Goal: Check status: Check status

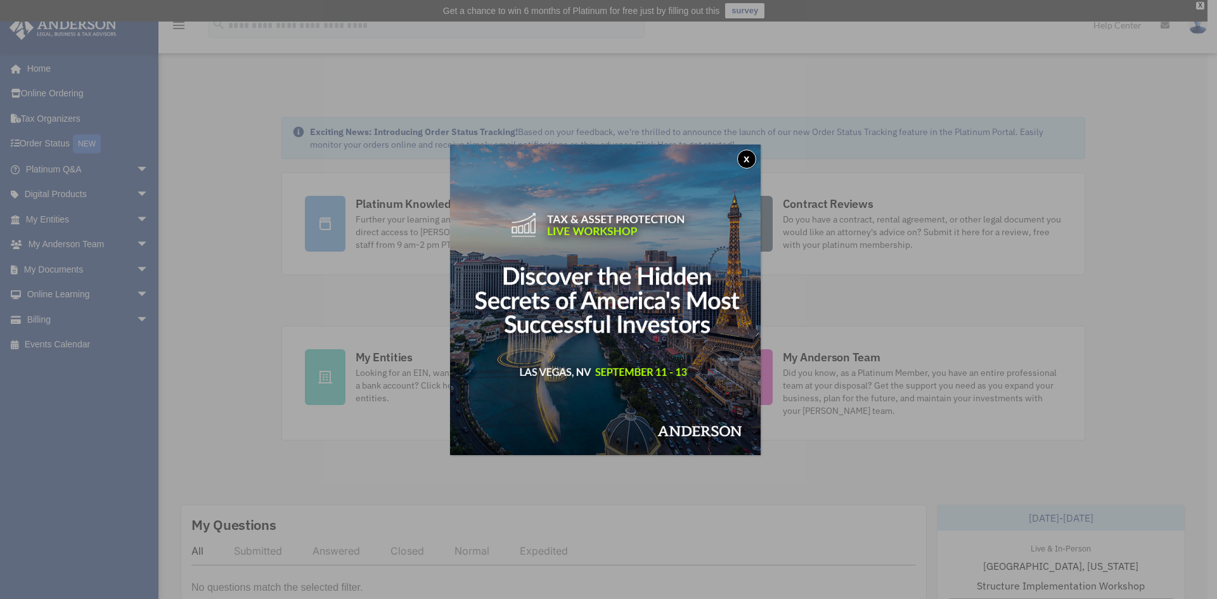
drag, startPoint x: 746, startPoint y: 157, endPoint x: 436, endPoint y: 228, distance: 318.1
click at [746, 157] on button "x" at bounding box center [746, 159] width 19 height 19
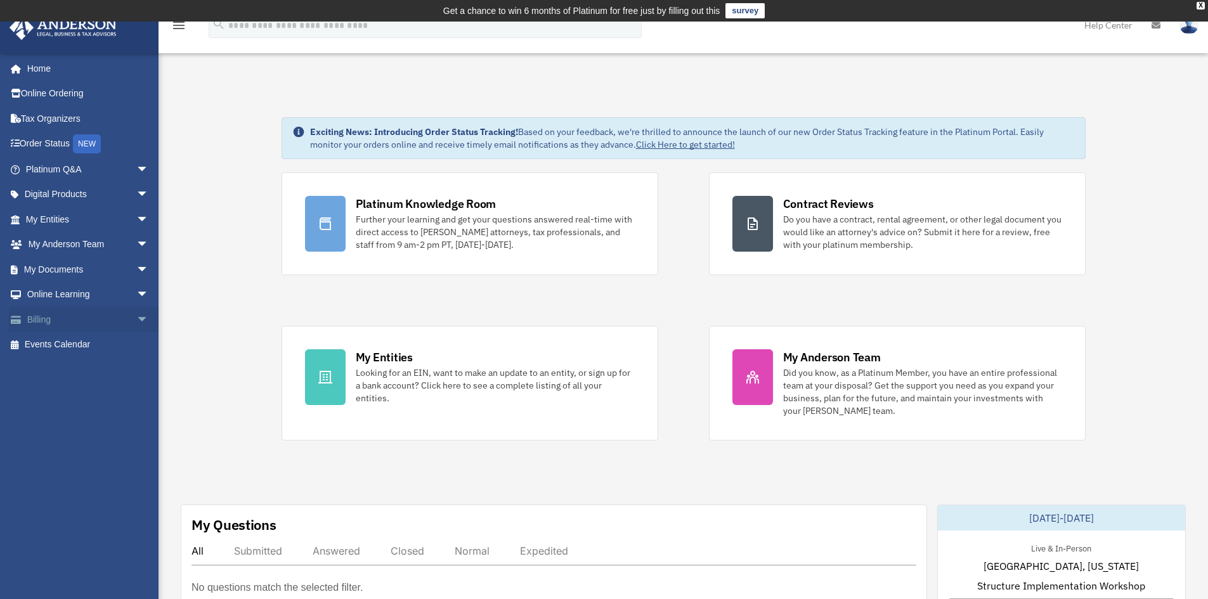
click at [136, 319] on span "arrow_drop_down" at bounding box center [148, 320] width 25 height 26
click at [84, 365] on link "Past Invoices" at bounding box center [93, 370] width 150 height 25
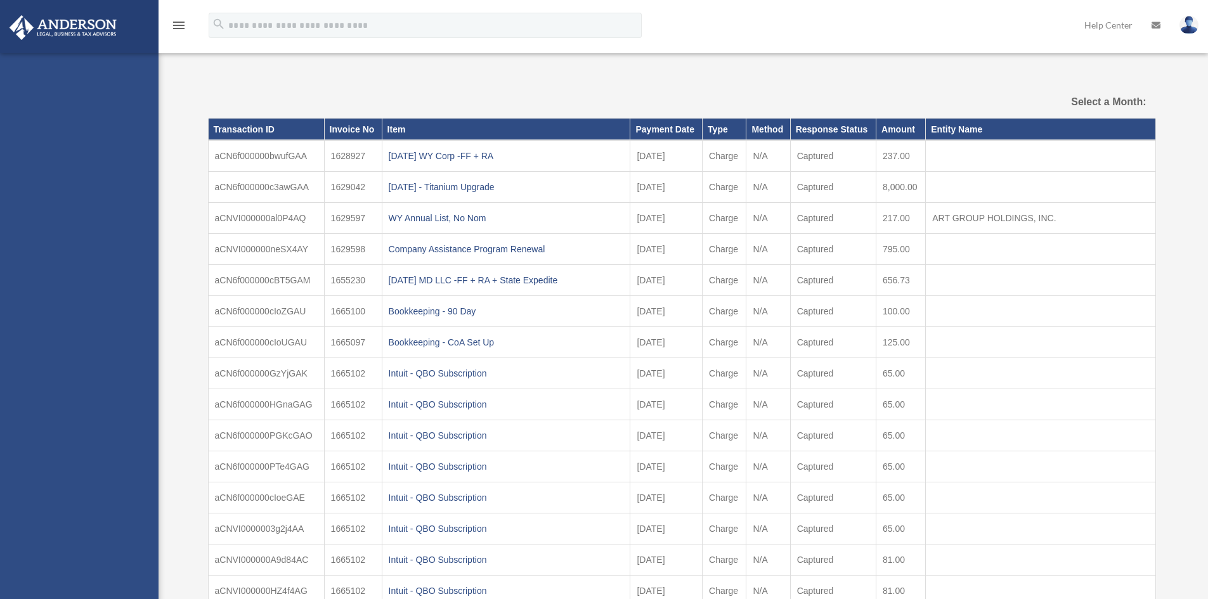
select select
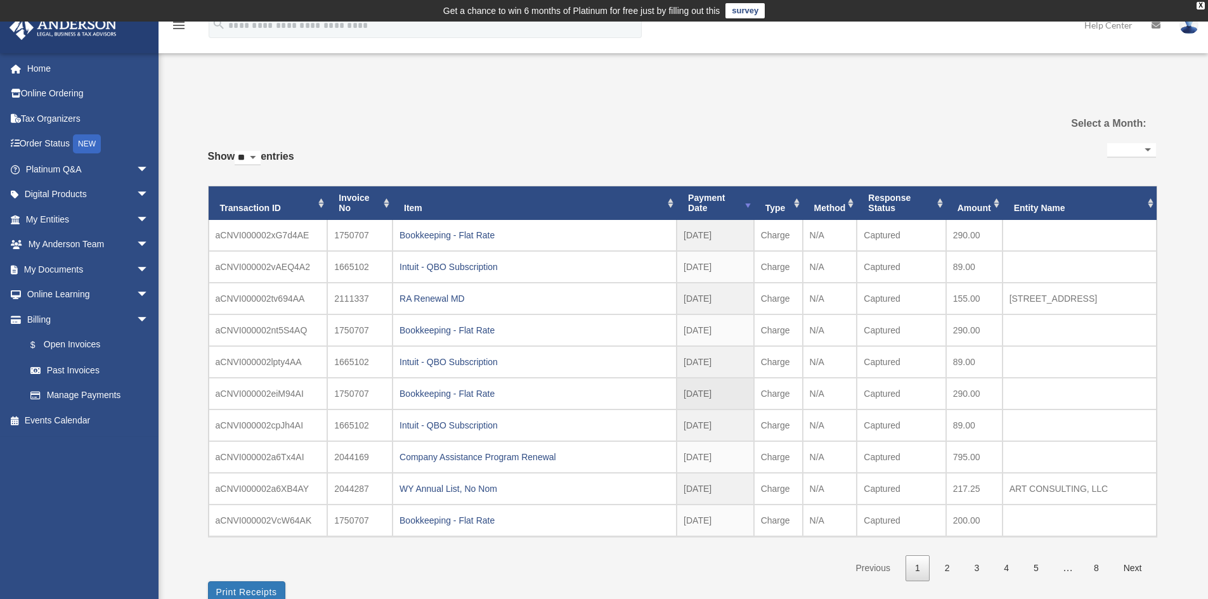
scroll to position [63, 0]
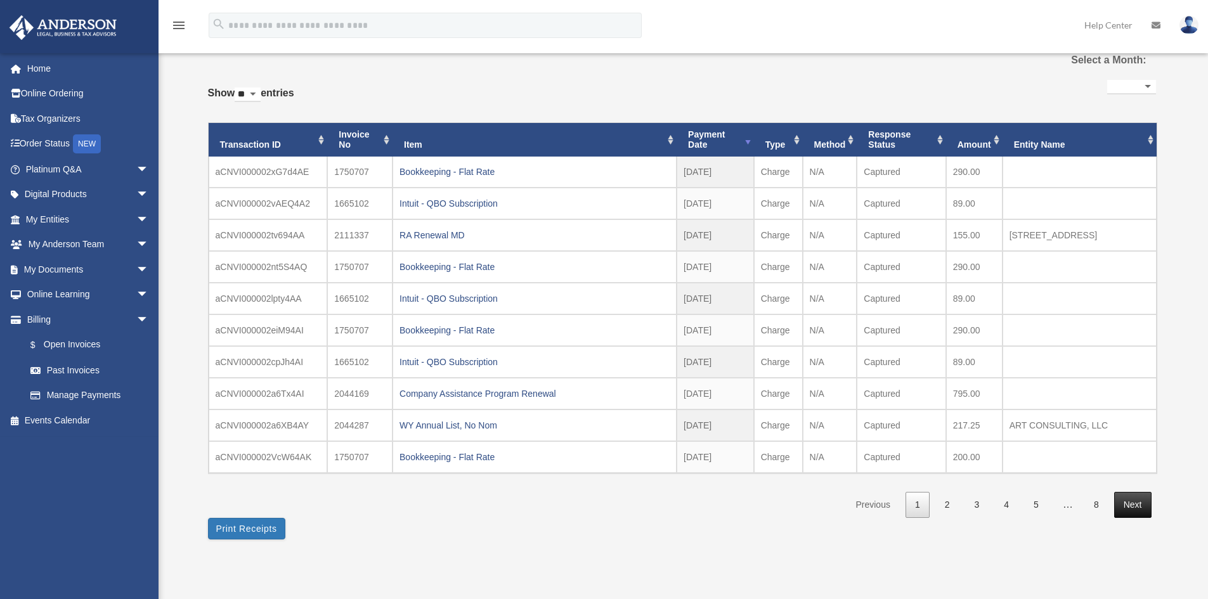
click at [1149, 506] on link "Next" at bounding box center [1132, 505] width 37 height 26
click at [1138, 509] on link "Next" at bounding box center [1132, 505] width 37 height 26
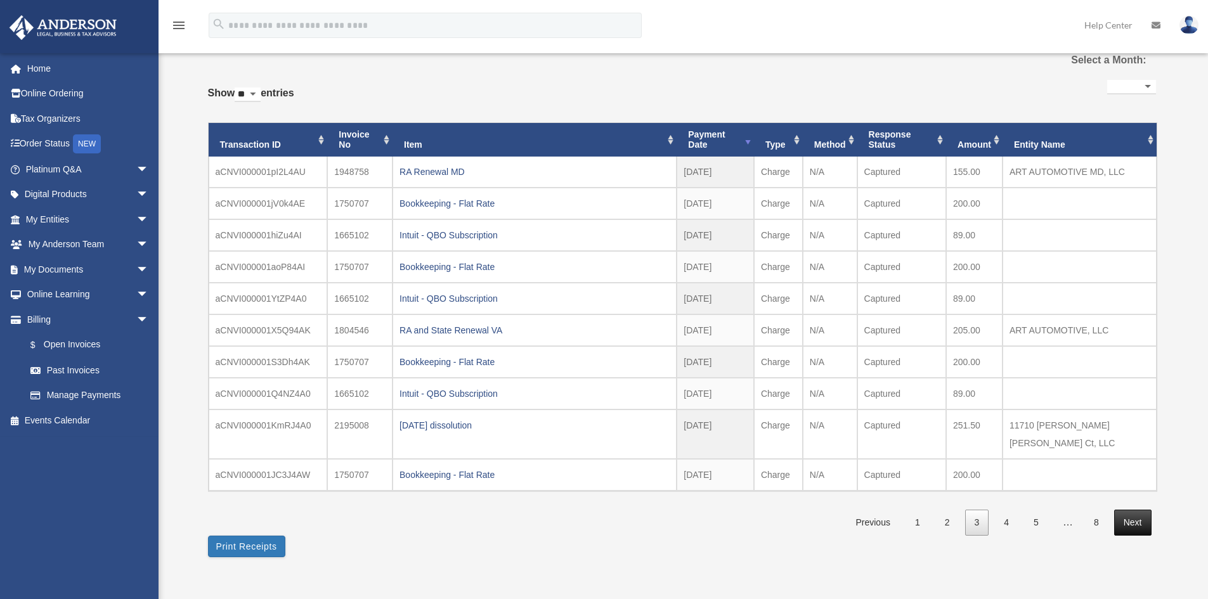
click at [1131, 510] on link "Next" at bounding box center [1132, 523] width 37 height 26
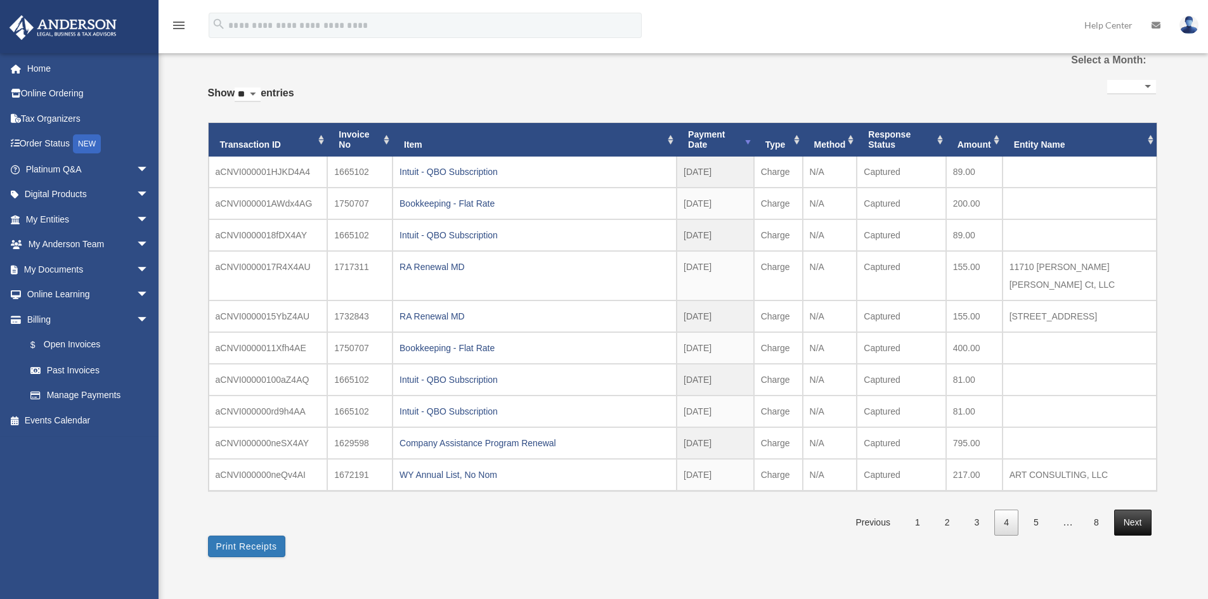
click at [1138, 510] on link "Next" at bounding box center [1132, 523] width 37 height 26
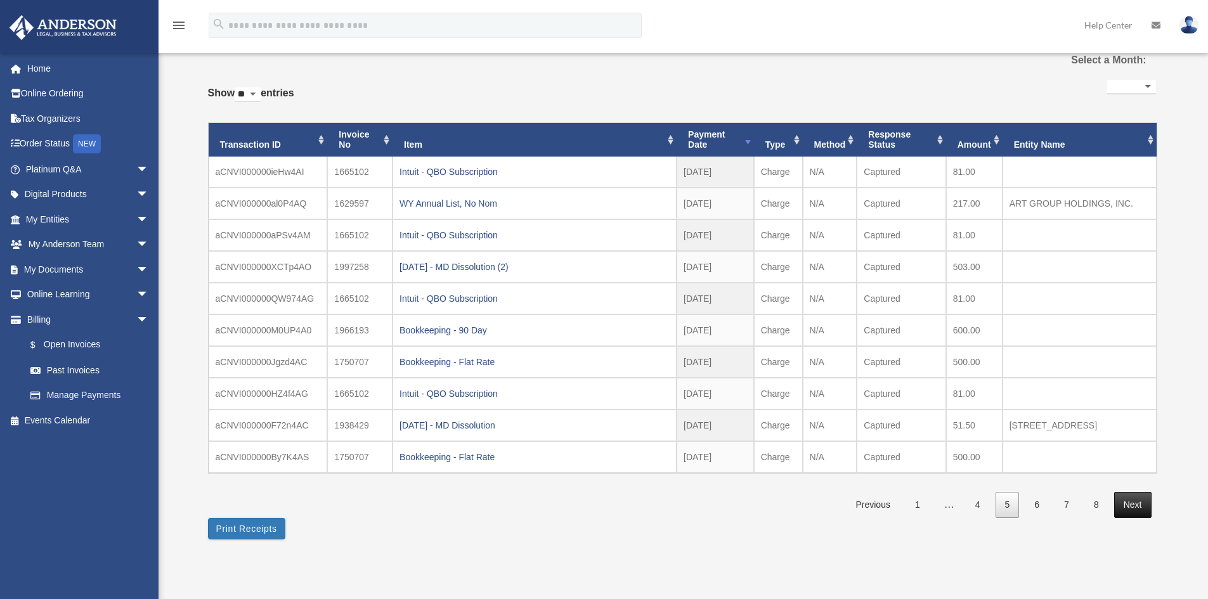
click at [1125, 503] on link "Next" at bounding box center [1132, 505] width 37 height 26
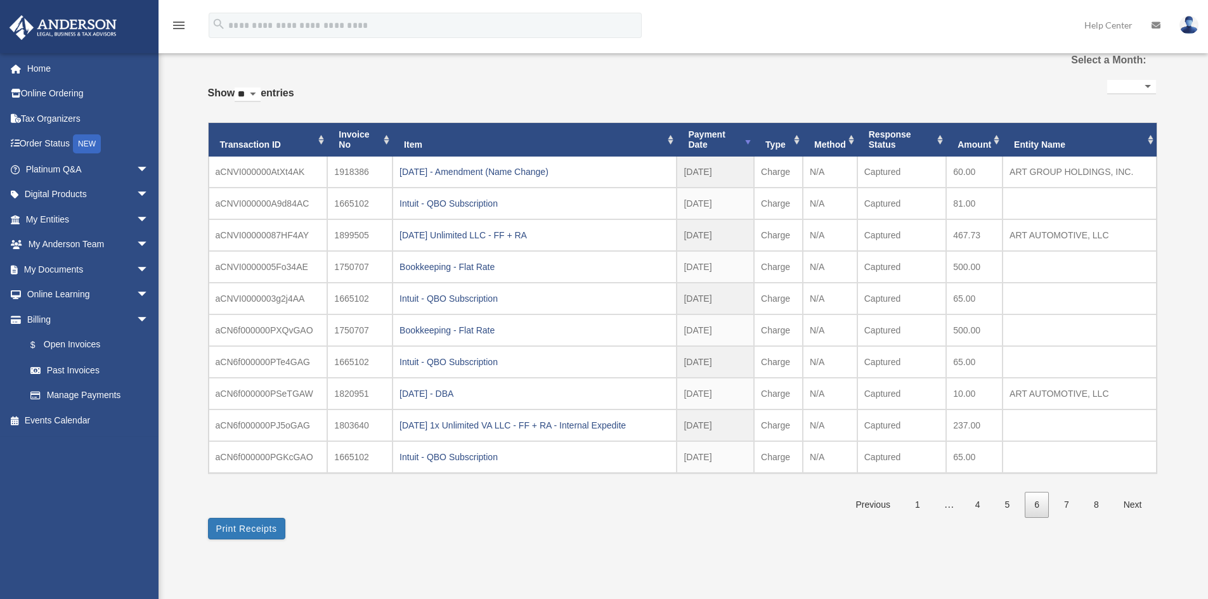
click at [1125, 503] on link "Next" at bounding box center [1132, 505] width 37 height 26
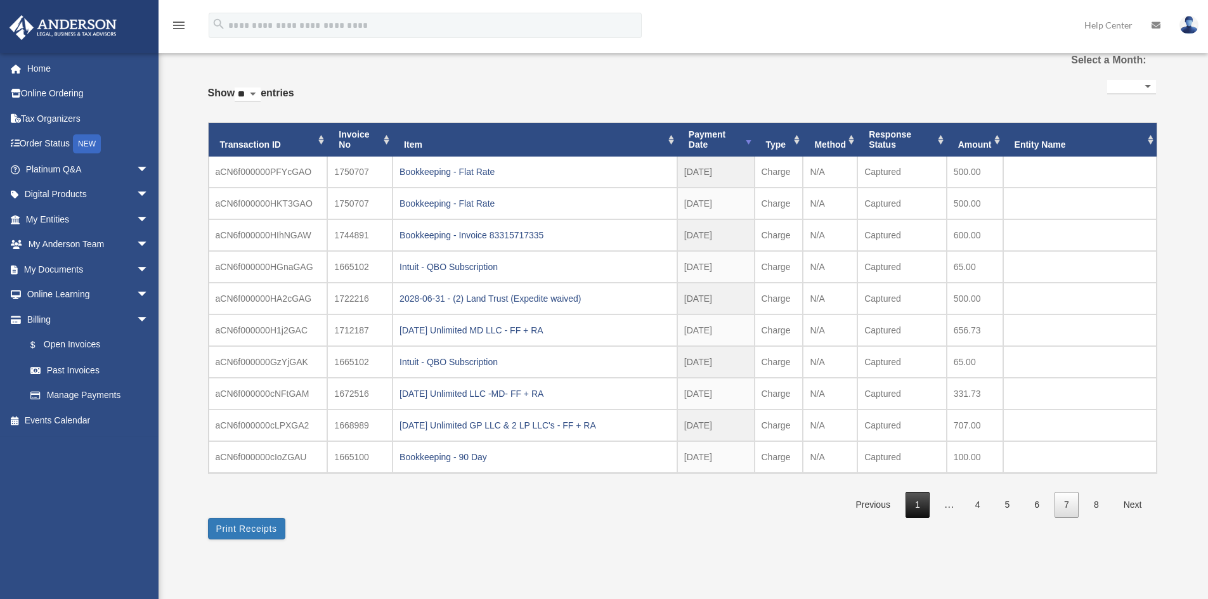
click at [916, 510] on link "1" at bounding box center [917, 505] width 24 height 26
